Goal: Ask a question

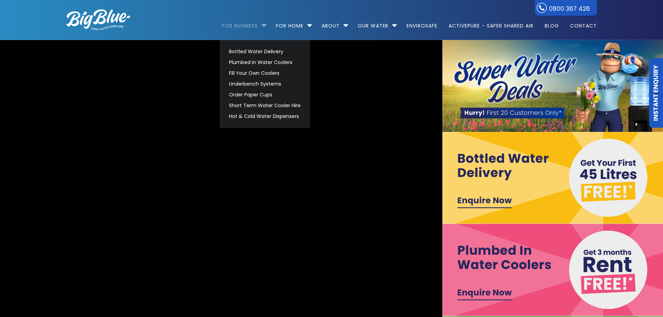
click at [260, 24] on link "For Business" at bounding box center [242, 22] width 41 height 45
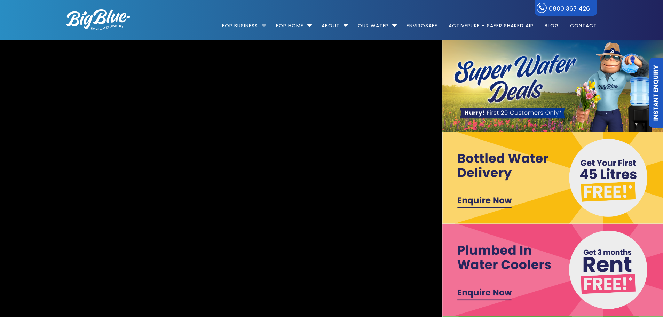
click at [262, 24] on li "For Business Bottled Water Delivery Plumbed in Water Coolers Fill Your Own Cool…" at bounding box center [246, 23] width 48 height 40
click at [261, 27] on li "For Business Bottled Water Delivery Plumbed in Water Coolers Fill Your Own Cool…" at bounding box center [246, 23] width 48 height 40
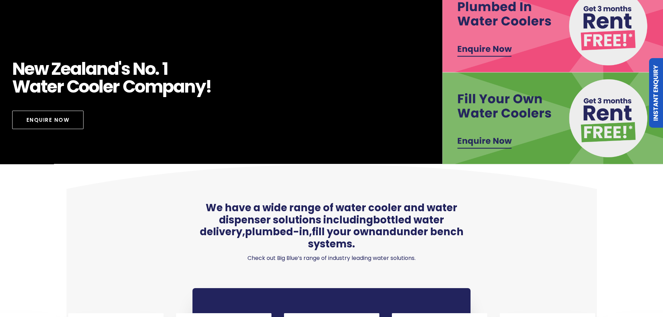
scroll to position [488, 0]
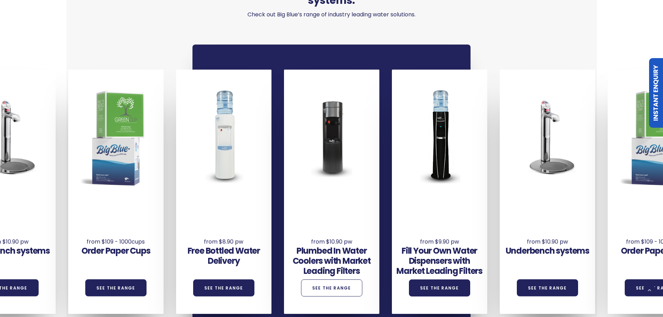
click at [330, 280] on link "See the Range" at bounding box center [331, 288] width 61 height 17
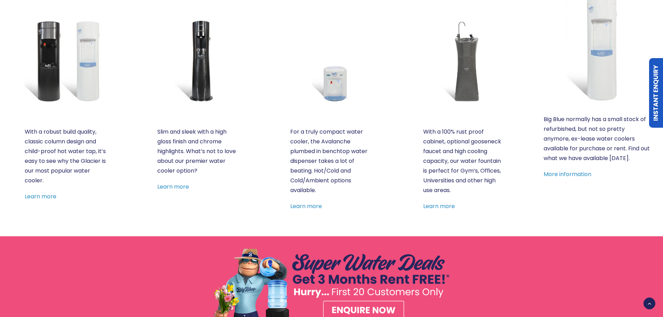
scroll to position [348, 0]
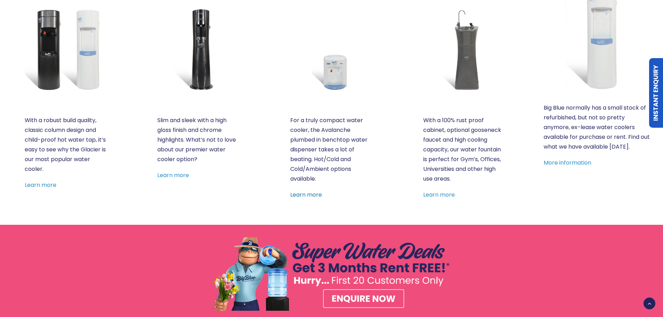
click at [297, 194] on link "Learn more" at bounding box center [306, 195] width 32 height 8
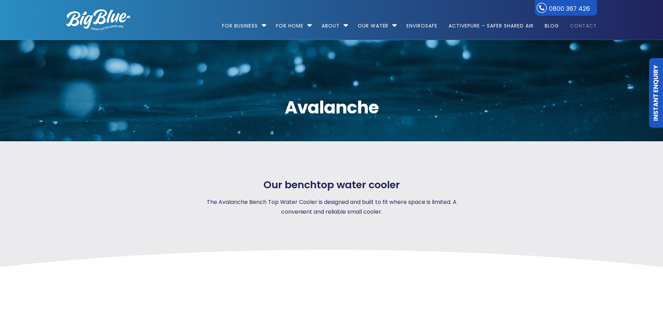
click at [585, 25] on link "Contact" at bounding box center [582, 22] width 32 height 45
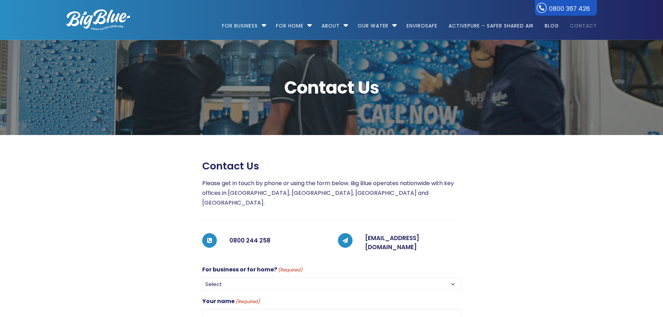
click at [260, 278] on select "Select For Business For Home" at bounding box center [331, 285] width 259 height 14
select select "For Business"
click at [202, 278] on select "Select For Business For Home" at bounding box center [331, 285] width 259 height 14
click at [250, 309] on input "Your name (Required)" at bounding box center [331, 317] width 259 height 16
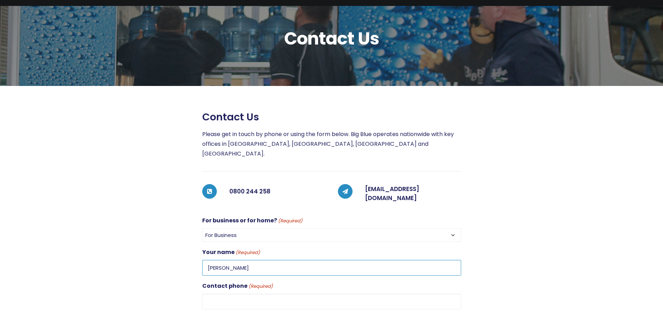
scroll to position [104, 0]
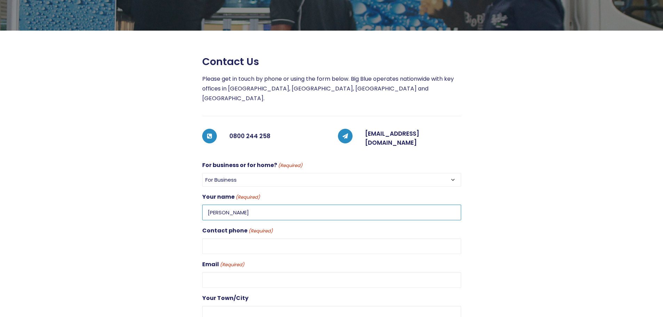
type input "Lisa Baker"
click at [246, 239] on input "Contact phone (Required)" at bounding box center [331, 247] width 259 height 16
click at [318, 260] on div "Email (Required)" at bounding box center [331, 274] width 259 height 28
click at [274, 239] on input "094060159" at bounding box center [331, 247] width 259 height 16
type input "094060159 ext 207"
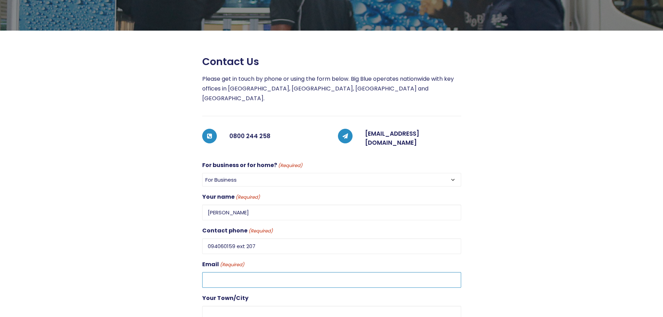
click at [264, 272] on input "Email (Required)" at bounding box center [331, 280] width 259 height 16
type input "lisab@taipa.school.nz"
type input "Mangonui"
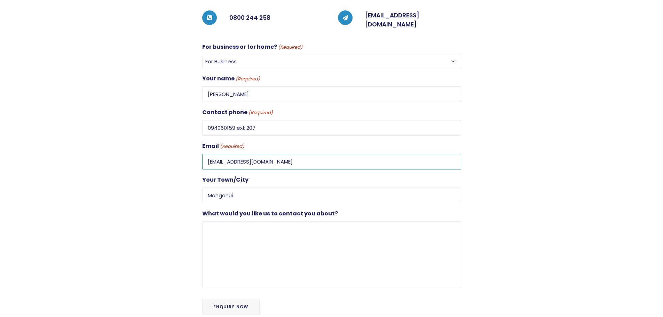
scroll to position [244, 0]
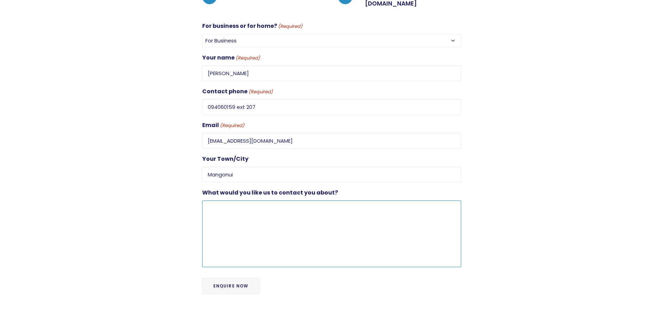
click at [287, 202] on textarea "What would you like us to contact you about?" at bounding box center [331, 234] width 259 height 67
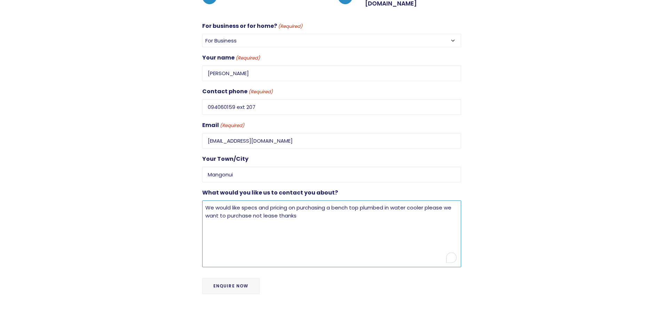
type textarea "We would like specs and pricing on purchasing a bench top plumbed in water cool…"
click at [225, 278] on input "Enquire Now" at bounding box center [230, 286] width 57 height 16
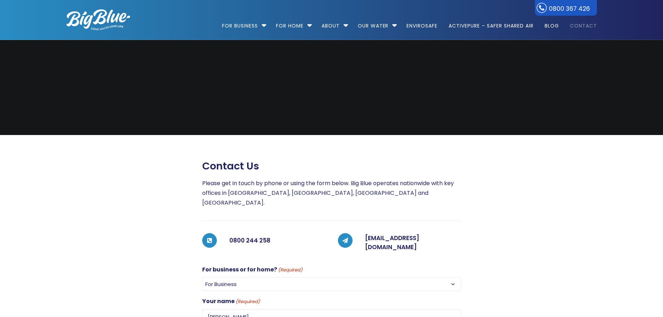
select select "For Business"
